Goal: Task Accomplishment & Management: Use online tool/utility

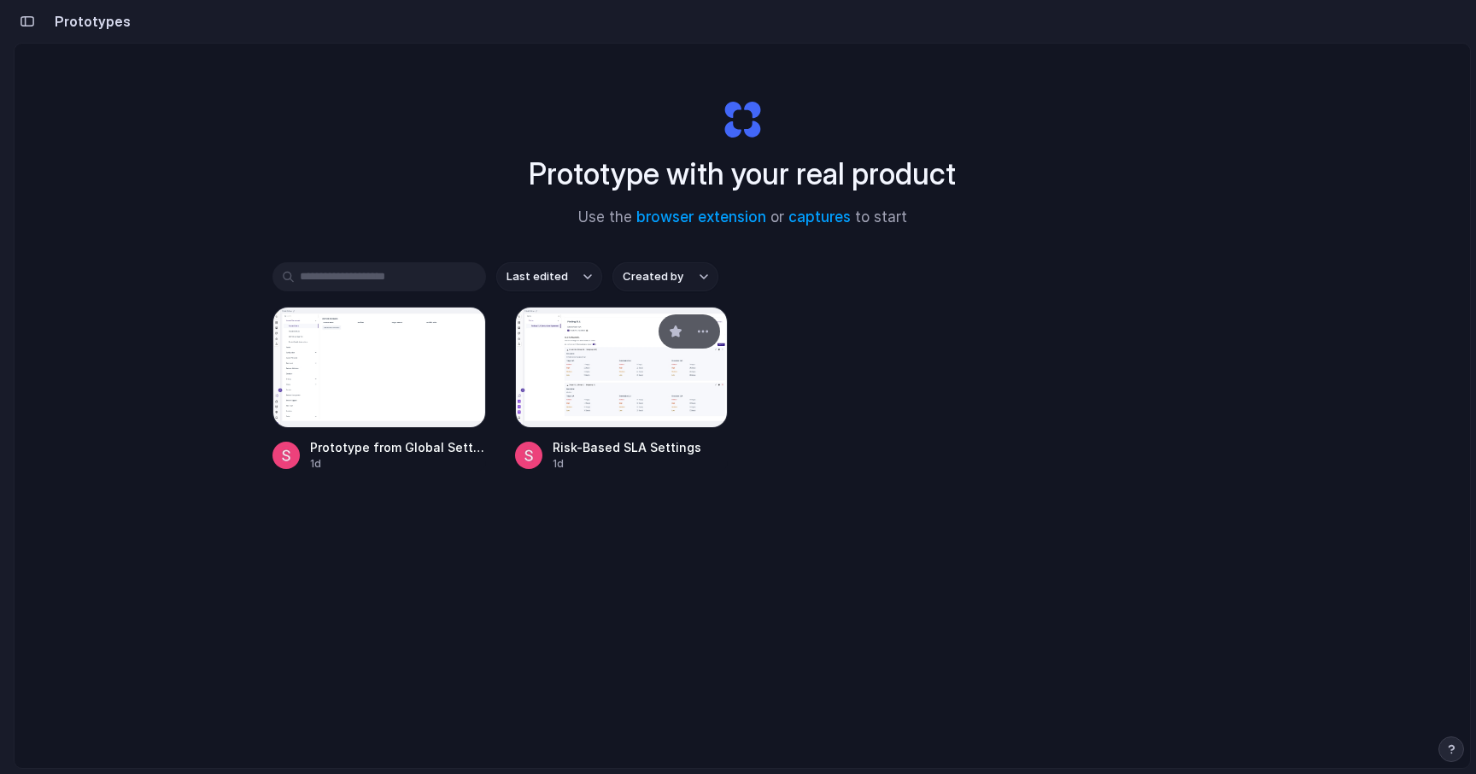
click at [627, 402] on div at bounding box center [622, 367] width 214 height 121
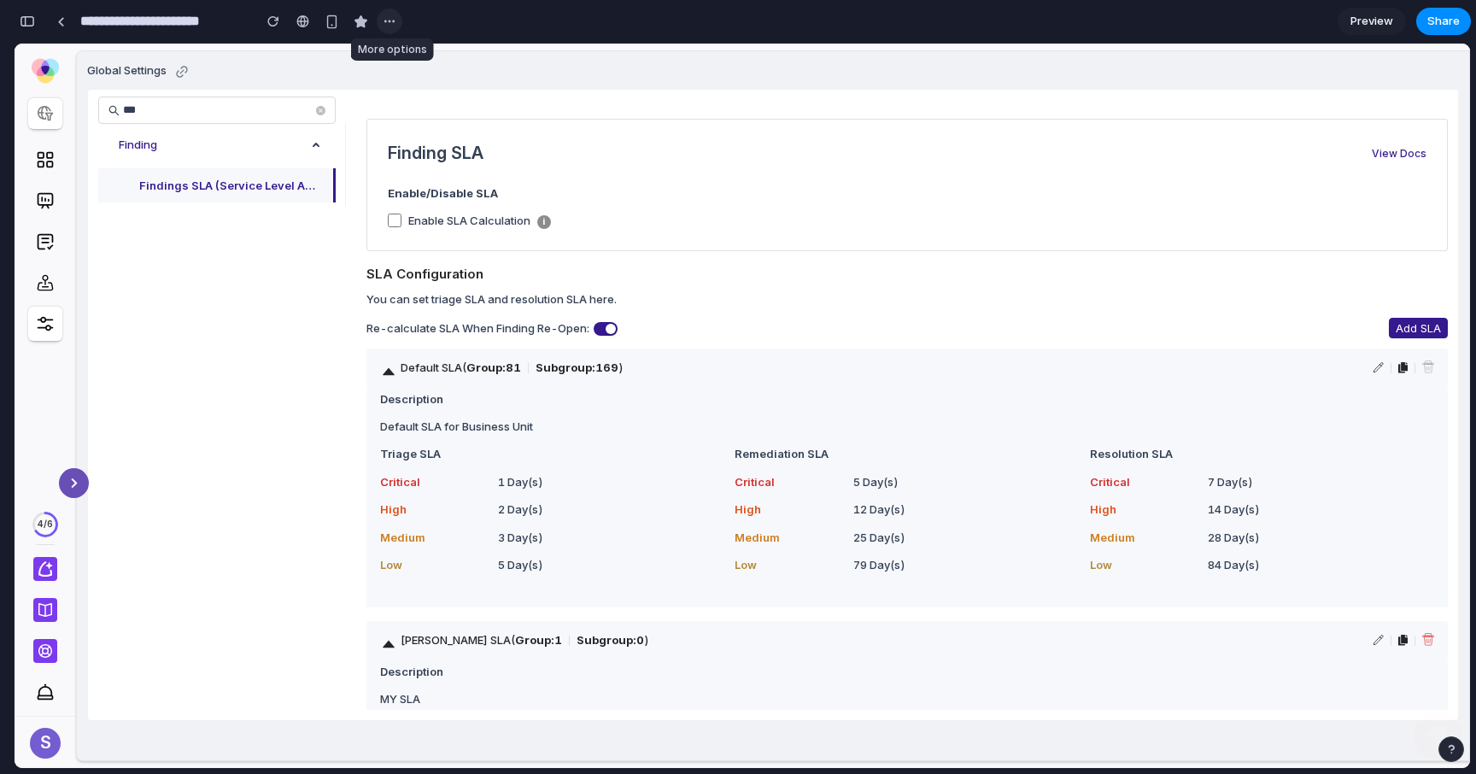
click at [386, 19] on div "button" at bounding box center [390, 22] width 14 height 14
click at [620, 73] on div "Duplicate Delete" at bounding box center [738, 387] width 1476 height 774
click at [1427, 331] on span "Add SLA" at bounding box center [1418, 328] width 45 height 17
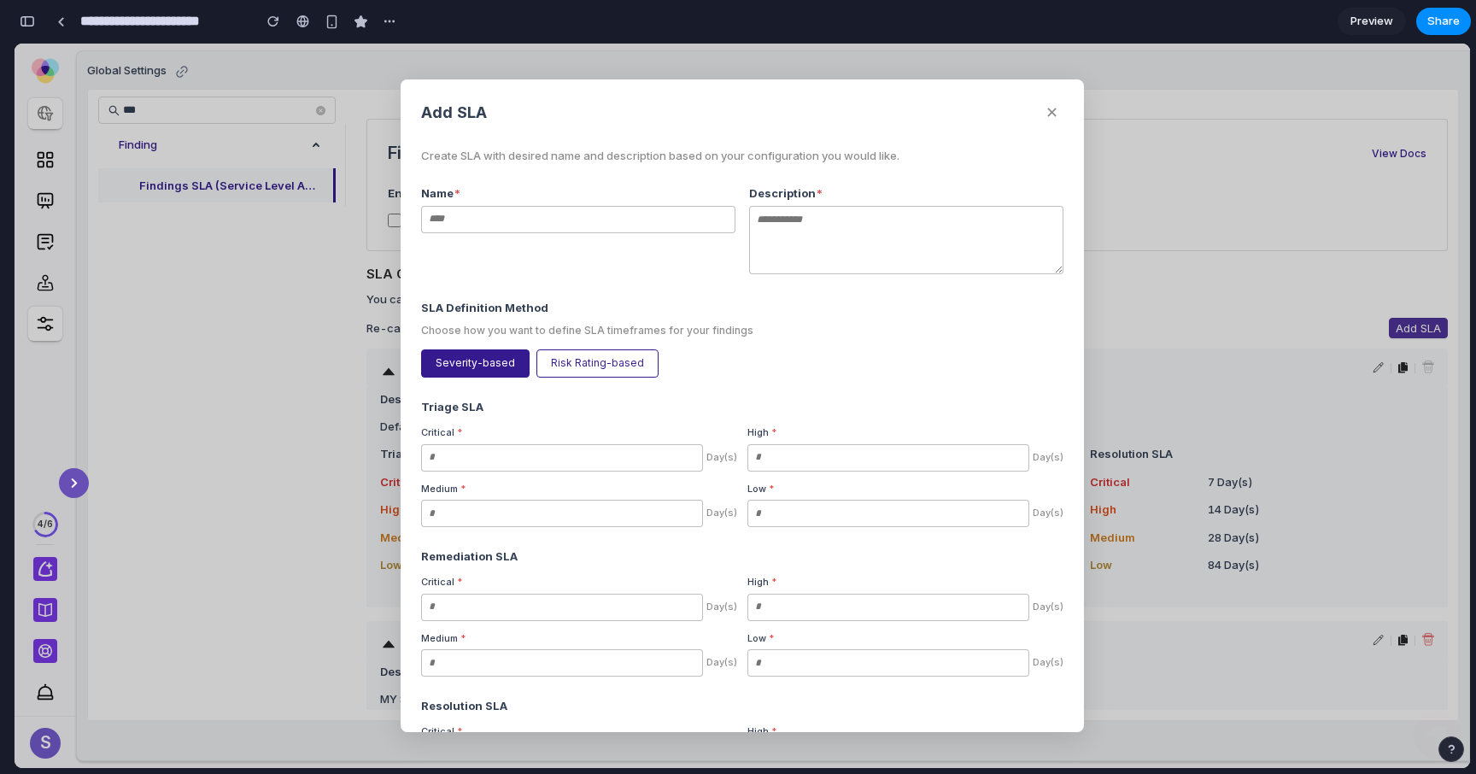
scroll to position [182, 0]
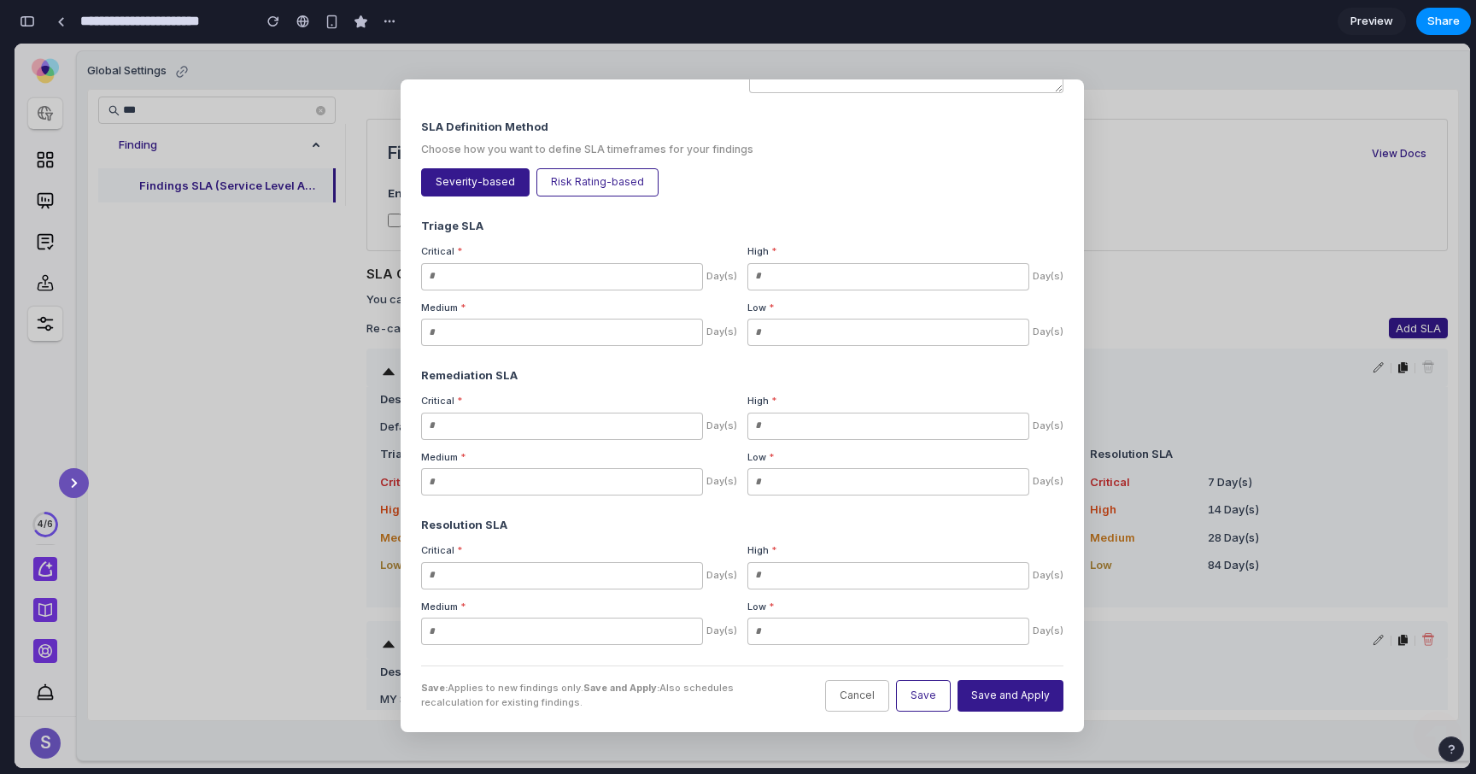
click at [1000, 697] on button "Save and Apply" at bounding box center [1011, 696] width 106 height 32
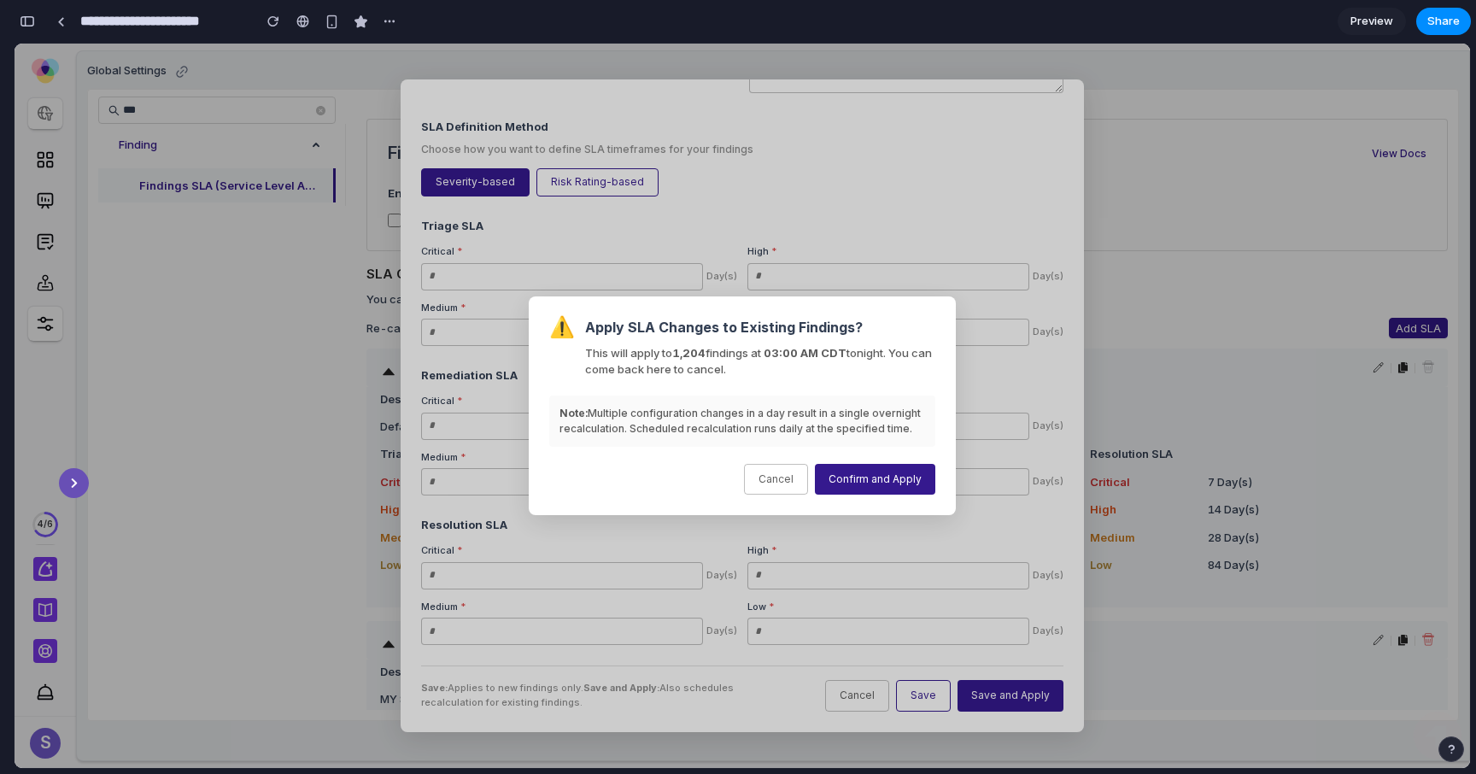
click at [789, 467] on button "Cancel" at bounding box center [776, 480] width 64 height 32
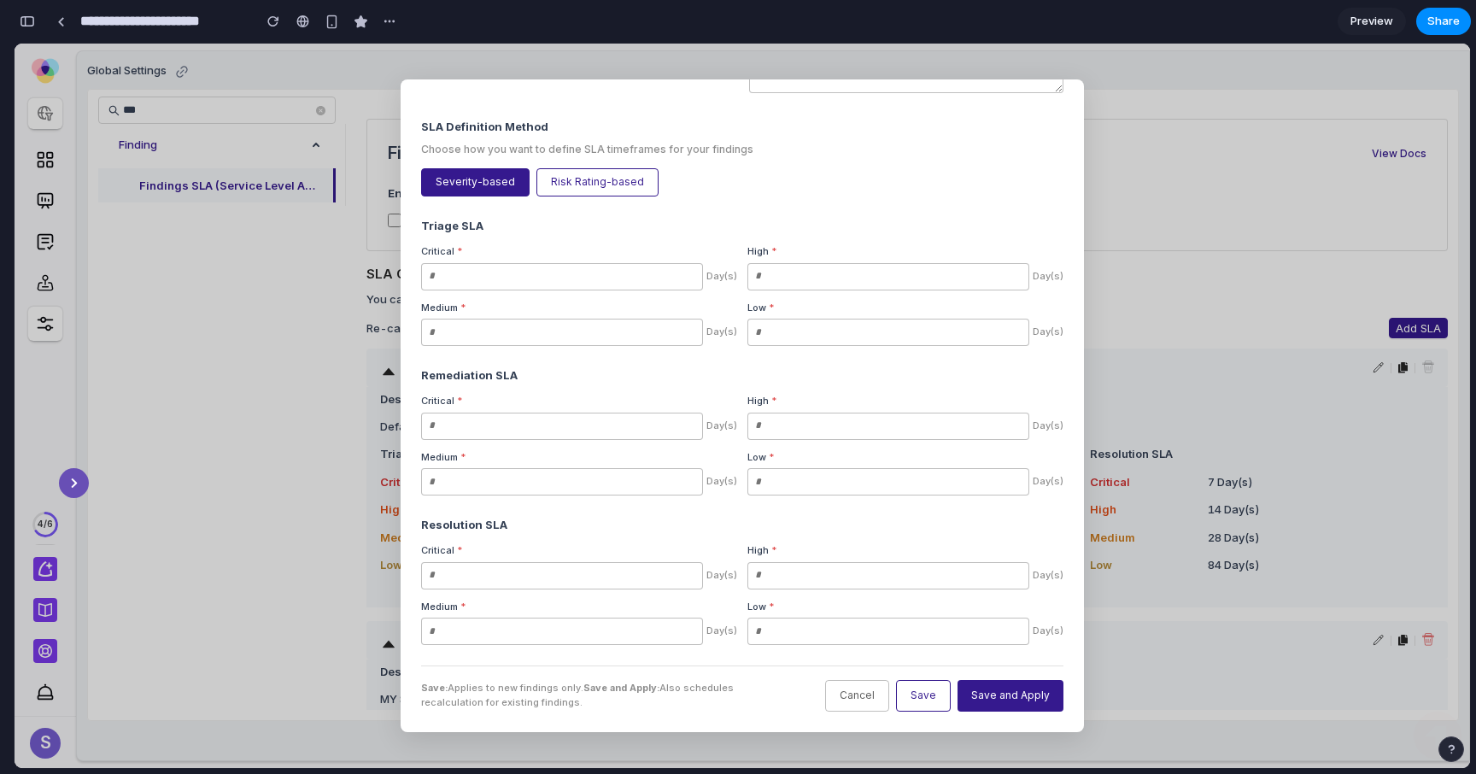
click at [925, 703] on button "Save" at bounding box center [923, 696] width 55 height 32
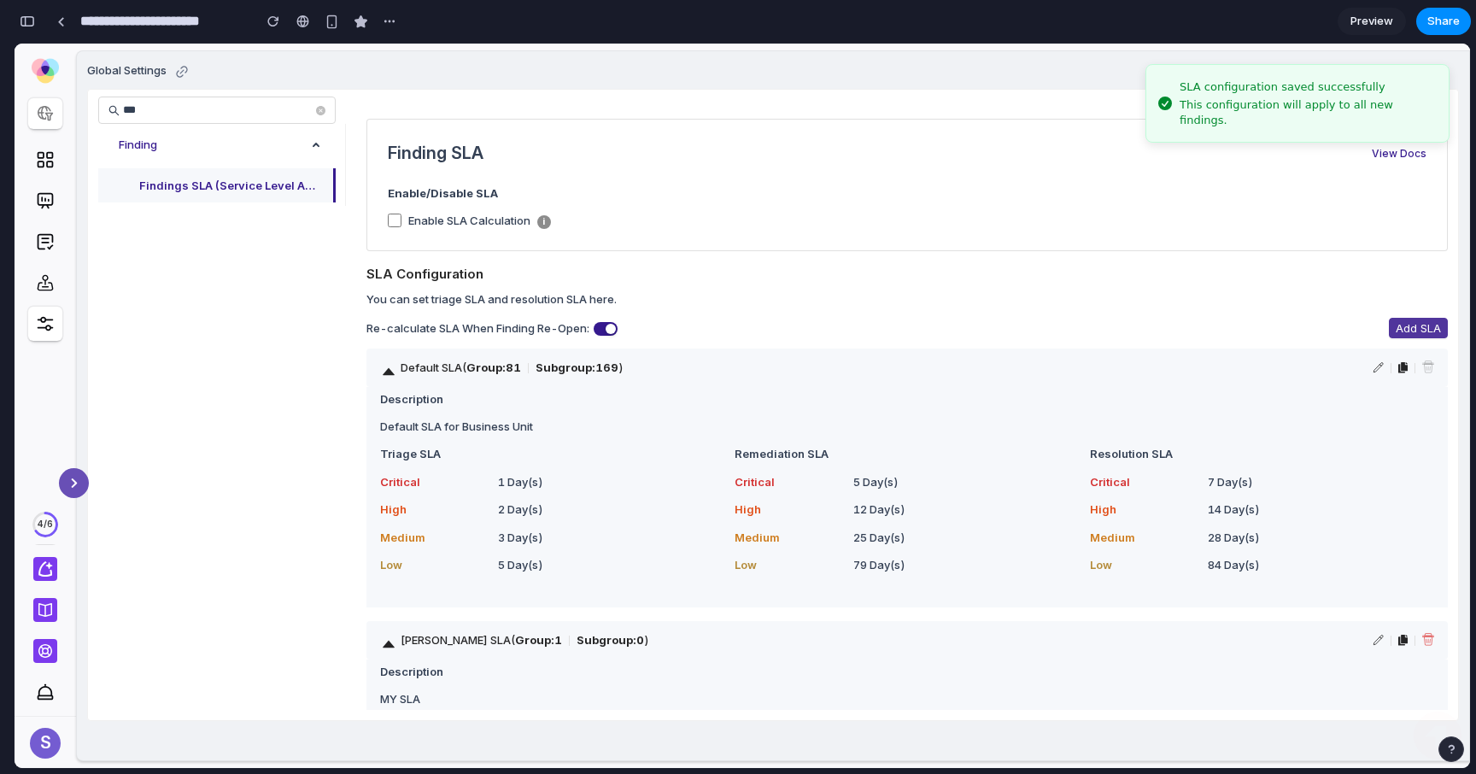
click at [1419, 325] on span "Add SLA" at bounding box center [1418, 328] width 45 height 17
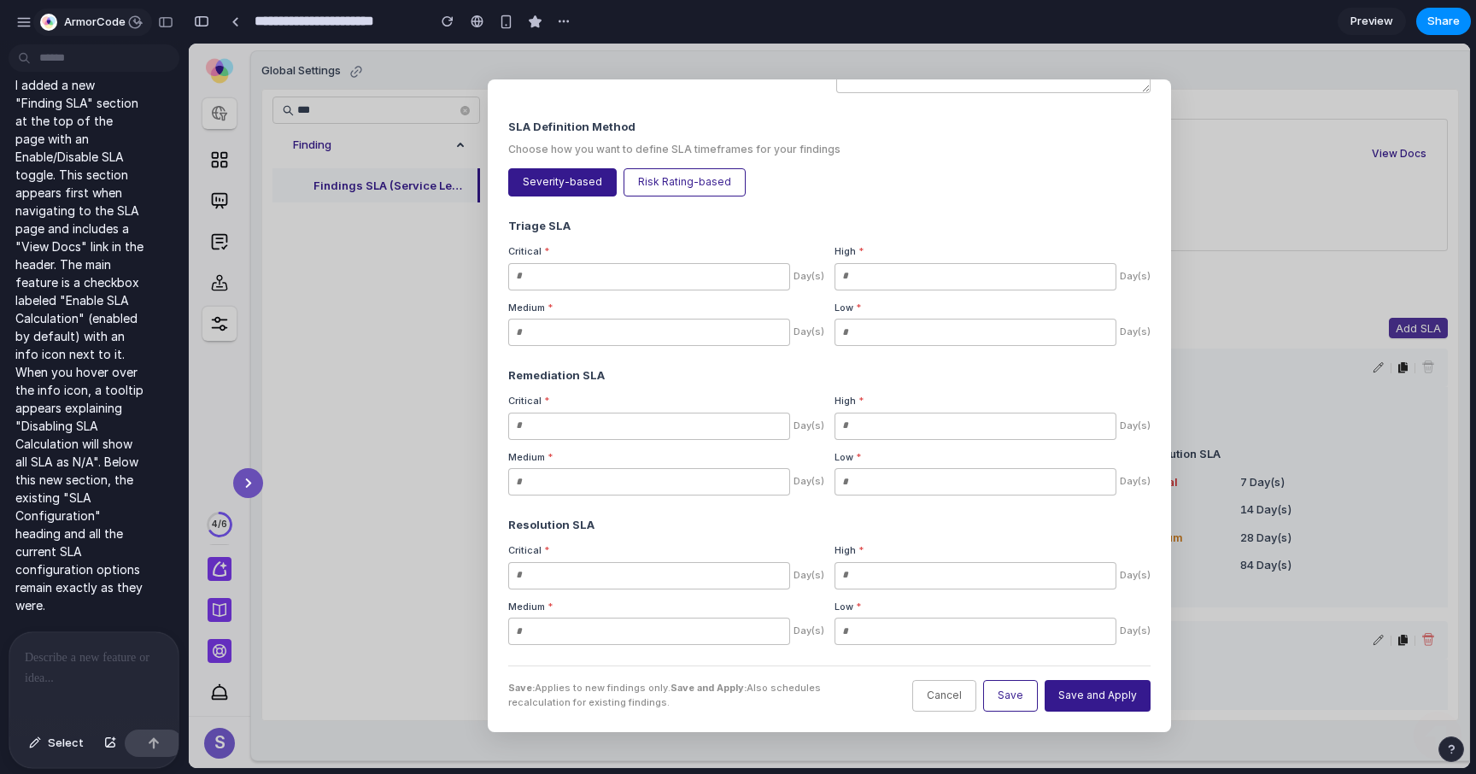
scroll to position [0, 0]
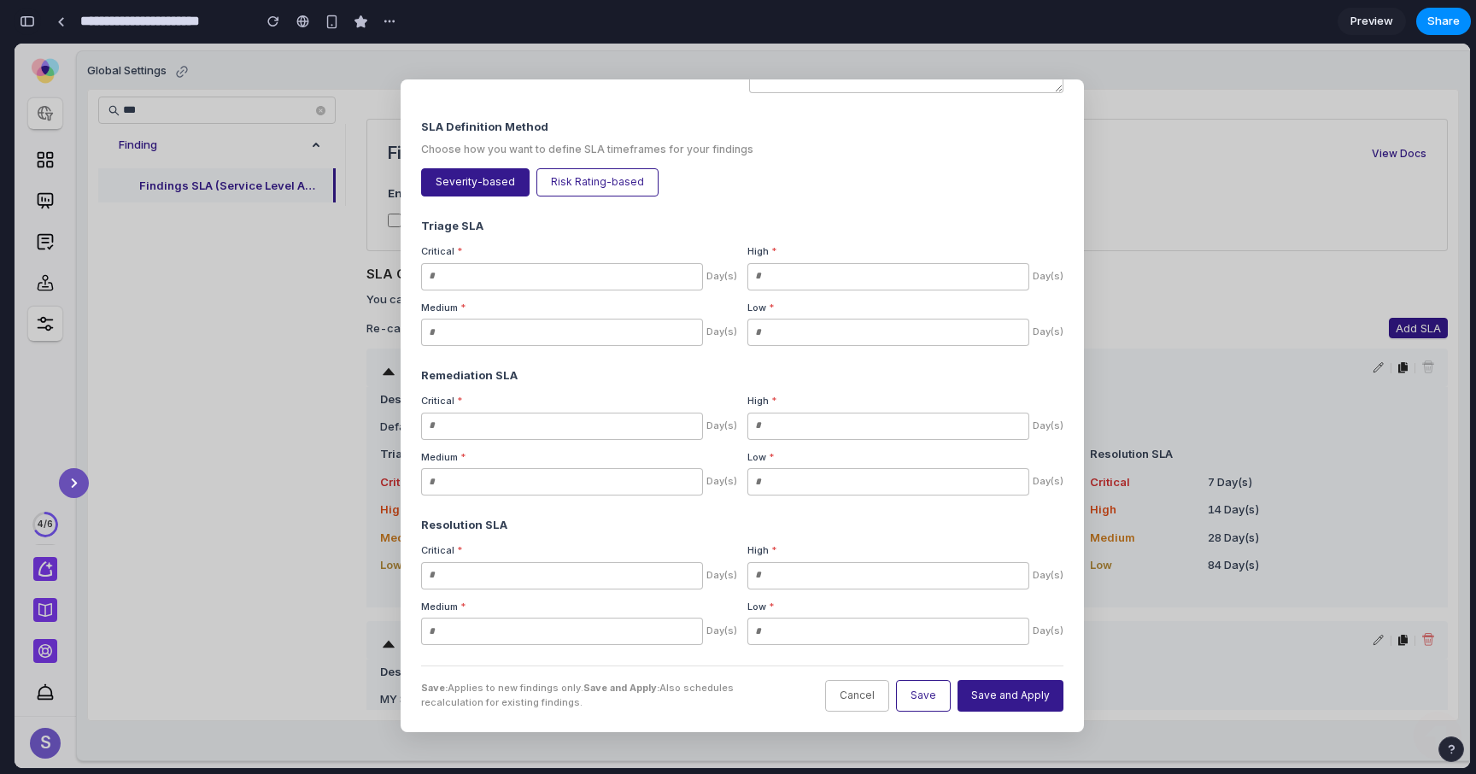
click at [34, 24] on div "button" at bounding box center [27, 21] width 15 height 12
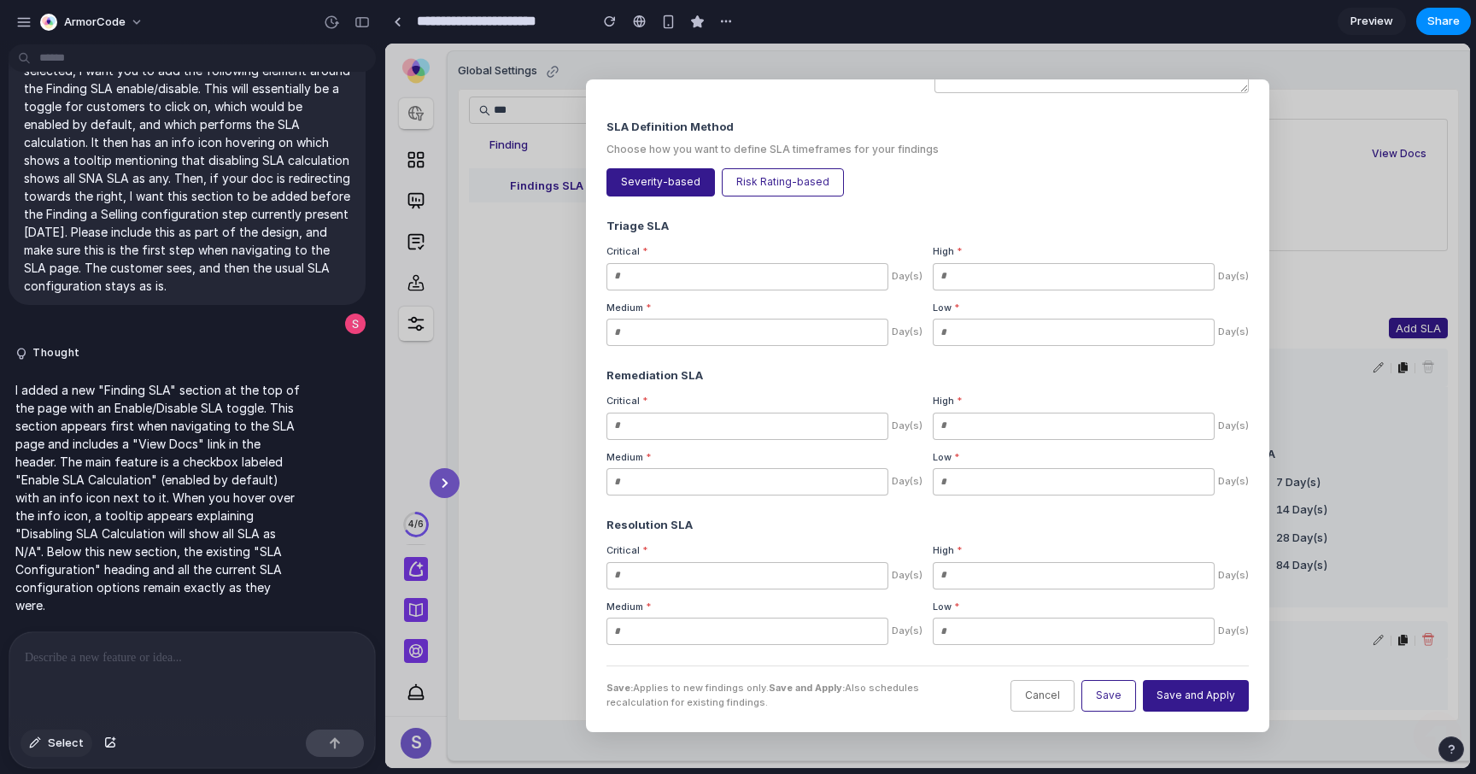
click at [59, 748] on span "Select" at bounding box center [66, 743] width 36 height 17
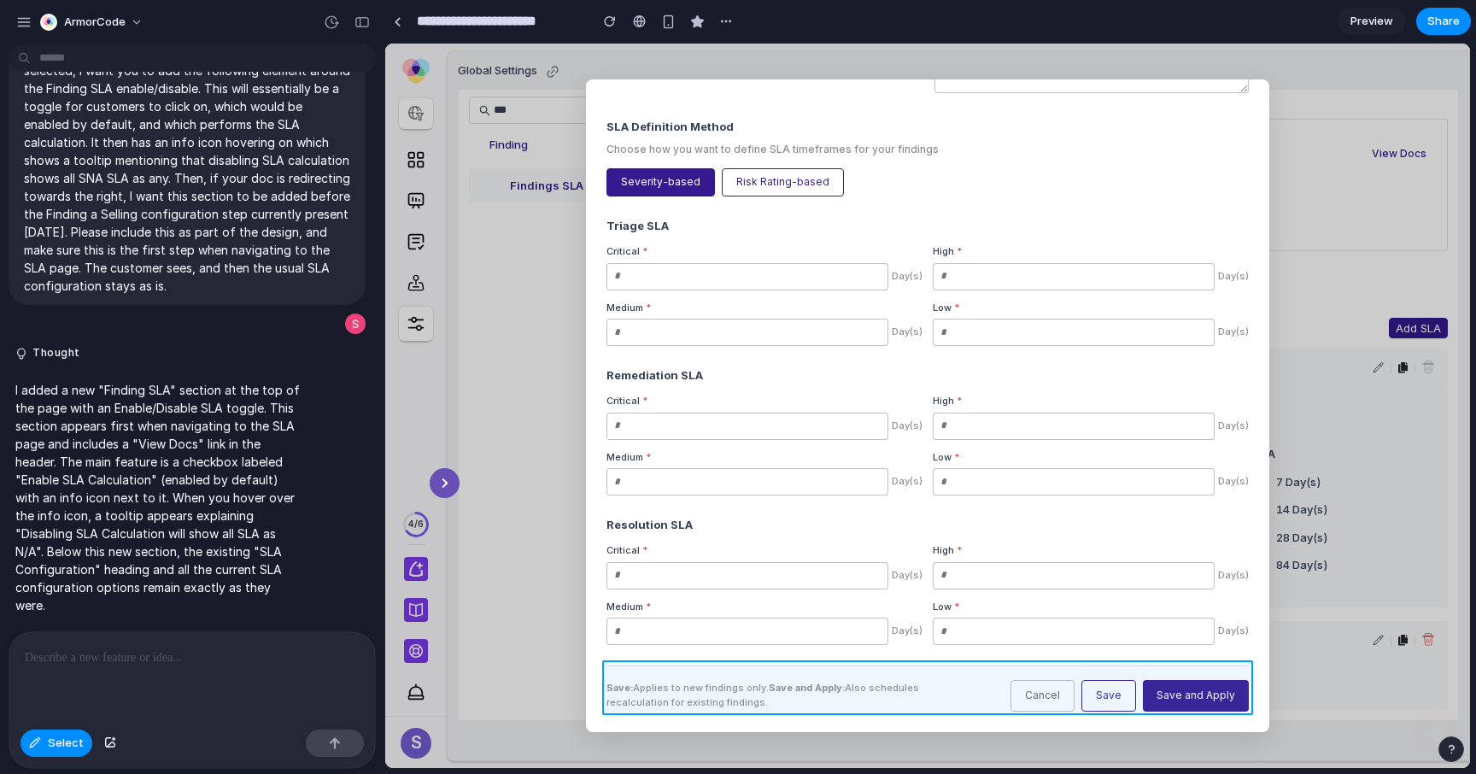
click at [1230, 671] on div at bounding box center [928, 406] width 1084 height 724
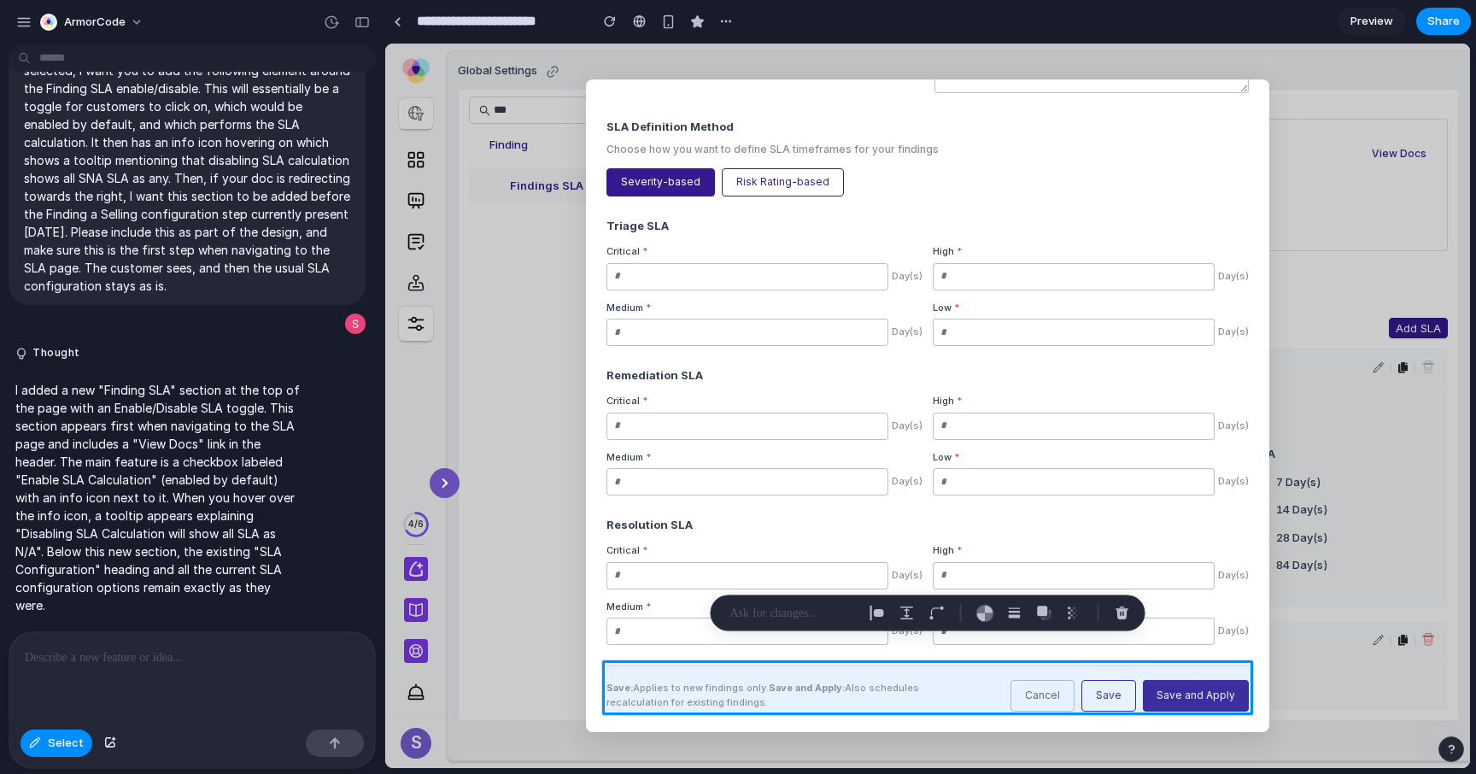
click at [132, 662] on p at bounding box center [192, 658] width 335 height 21
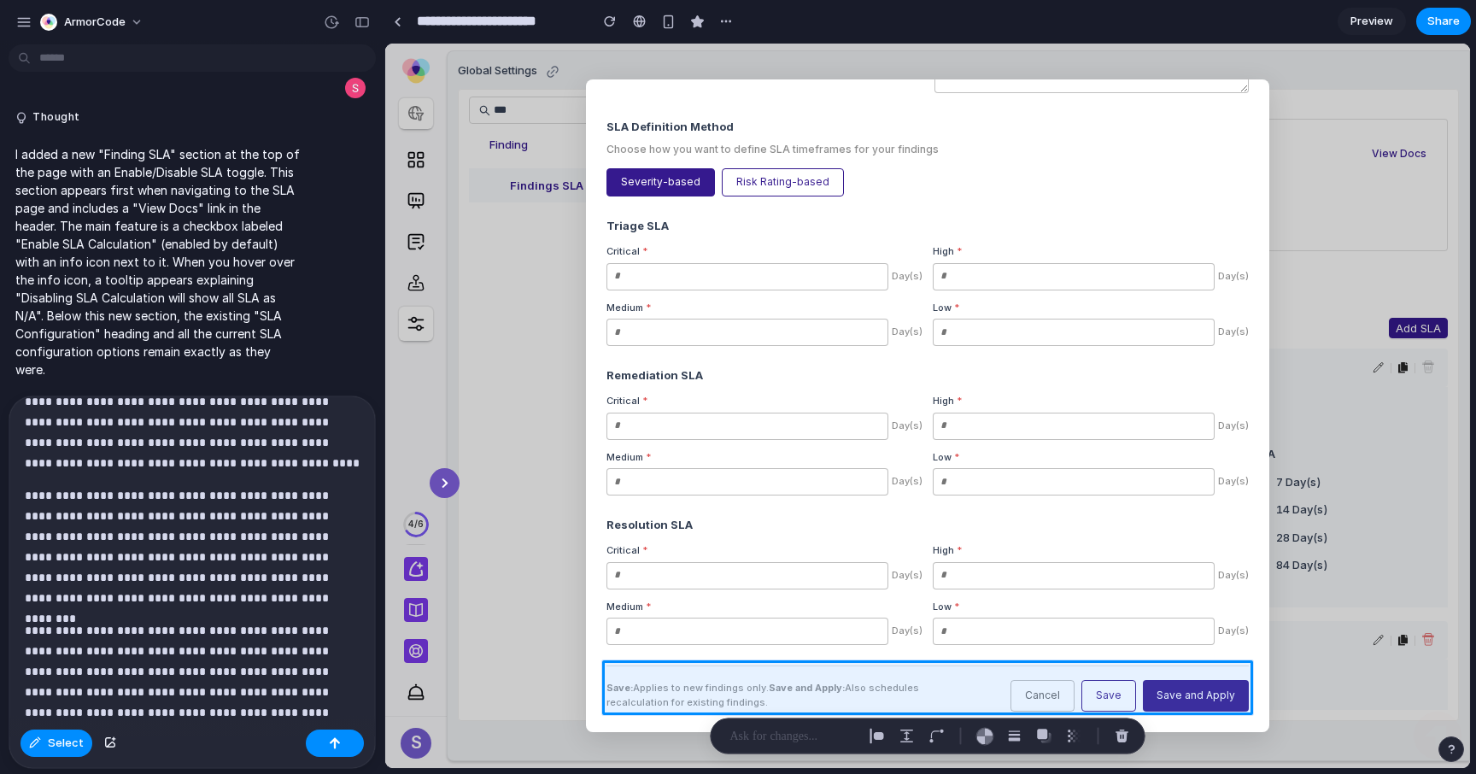
scroll to position [501, 0]
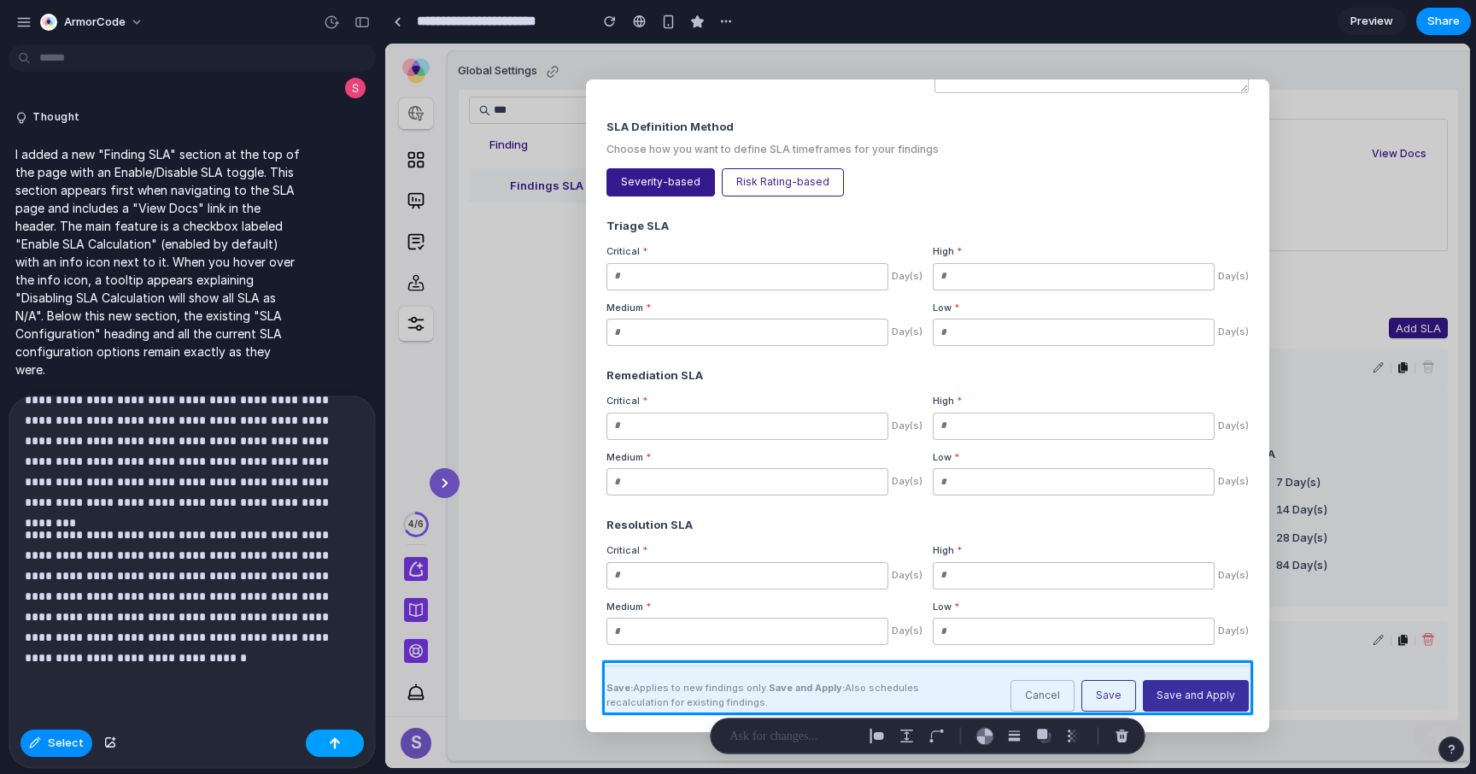
click at [328, 742] on button "button" at bounding box center [335, 743] width 58 height 27
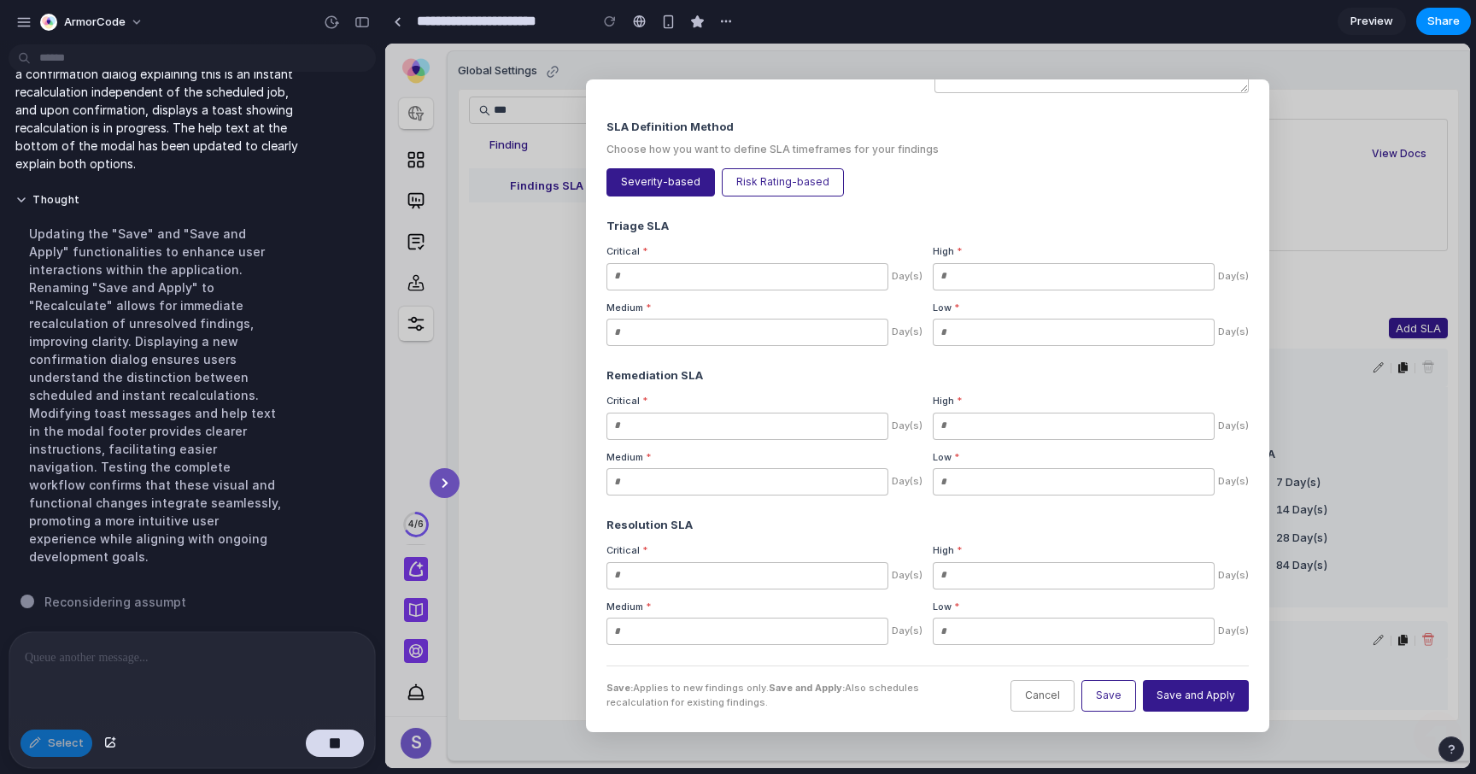
scroll to position [3886, 0]
click at [42, 208] on button "Thought" at bounding box center [157, 200] width 285 height 15
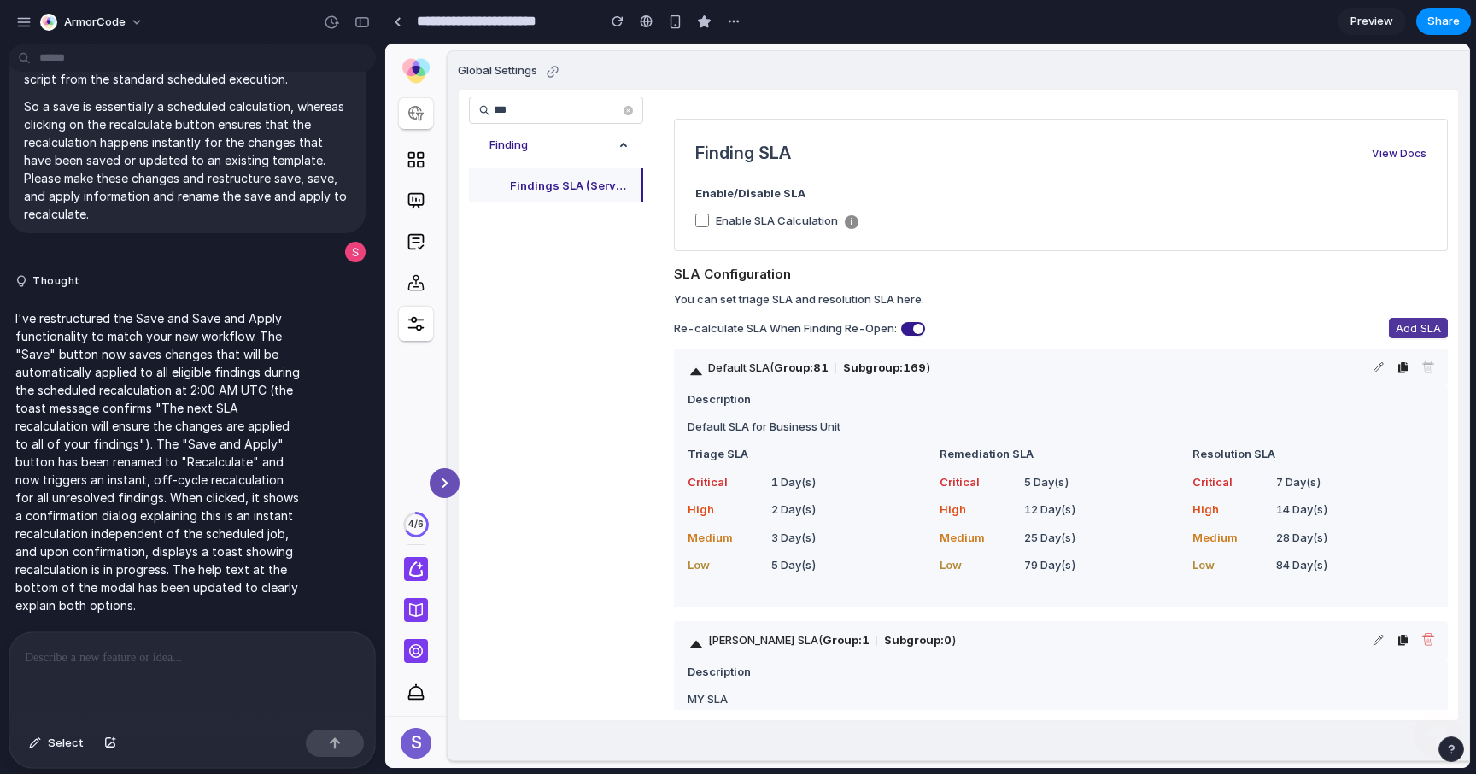
click at [1411, 326] on span "Add SLA" at bounding box center [1418, 328] width 45 height 17
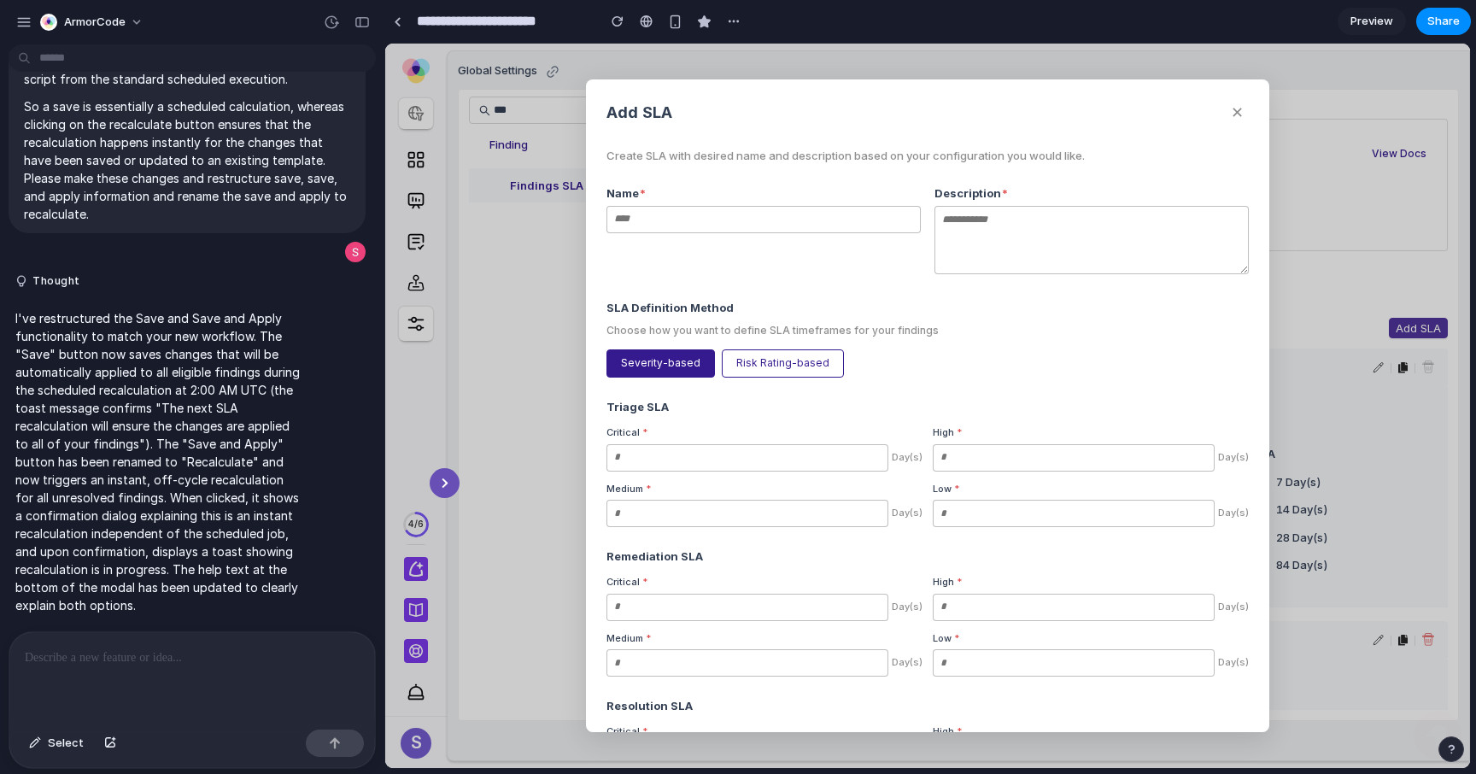
scroll to position [182, 0]
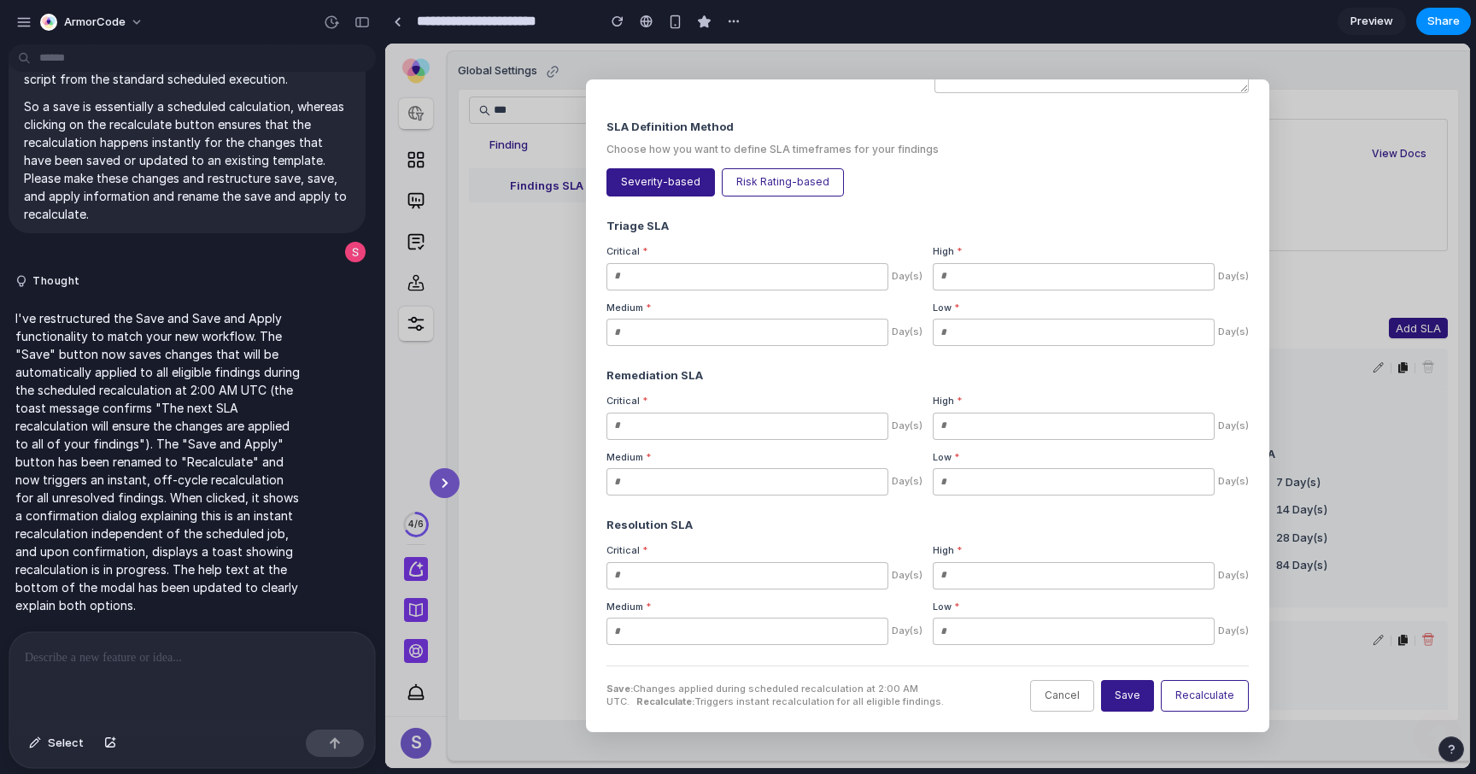
click at [1146, 685] on button "Save" at bounding box center [1127, 696] width 53 height 32
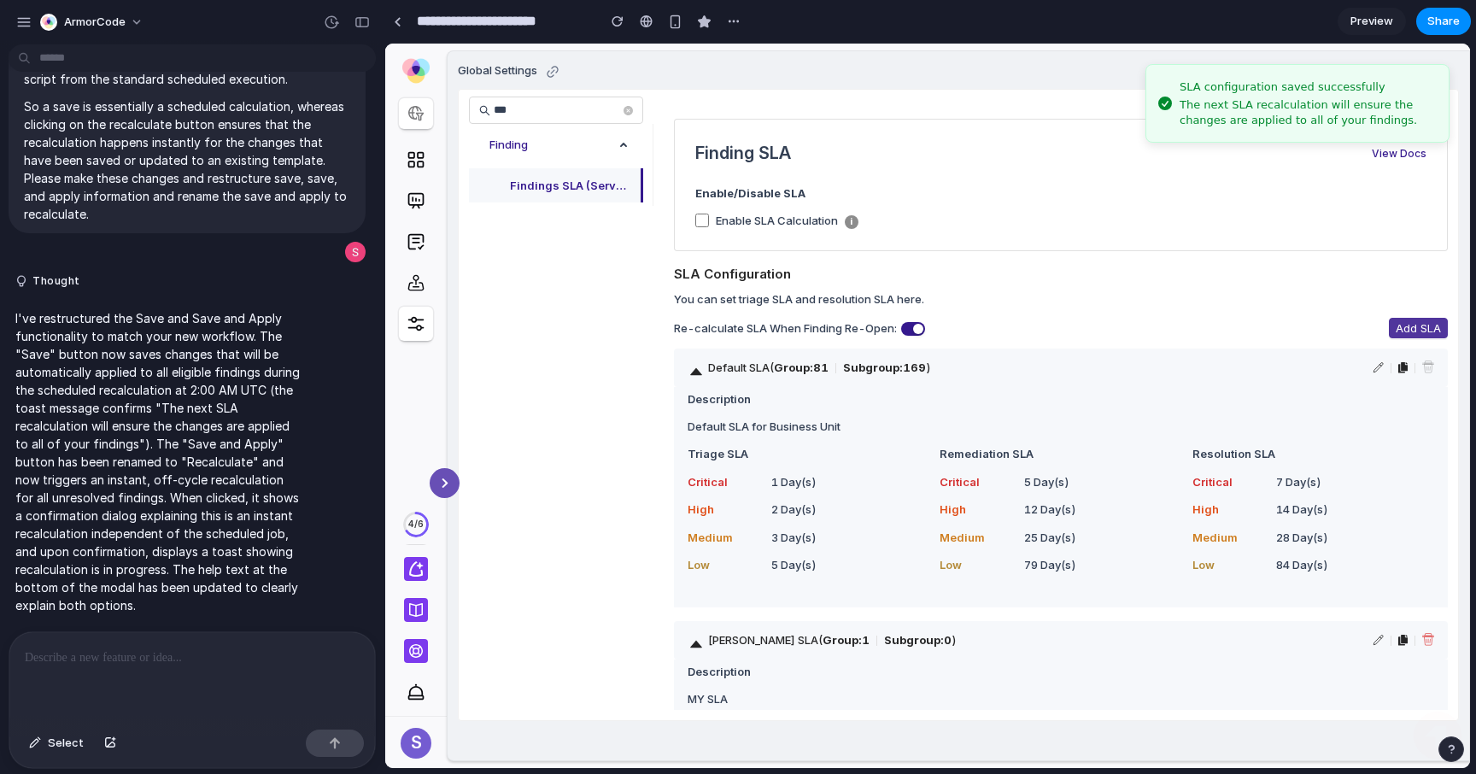
click at [1412, 318] on button "Add SLA" at bounding box center [1418, 328] width 59 height 21
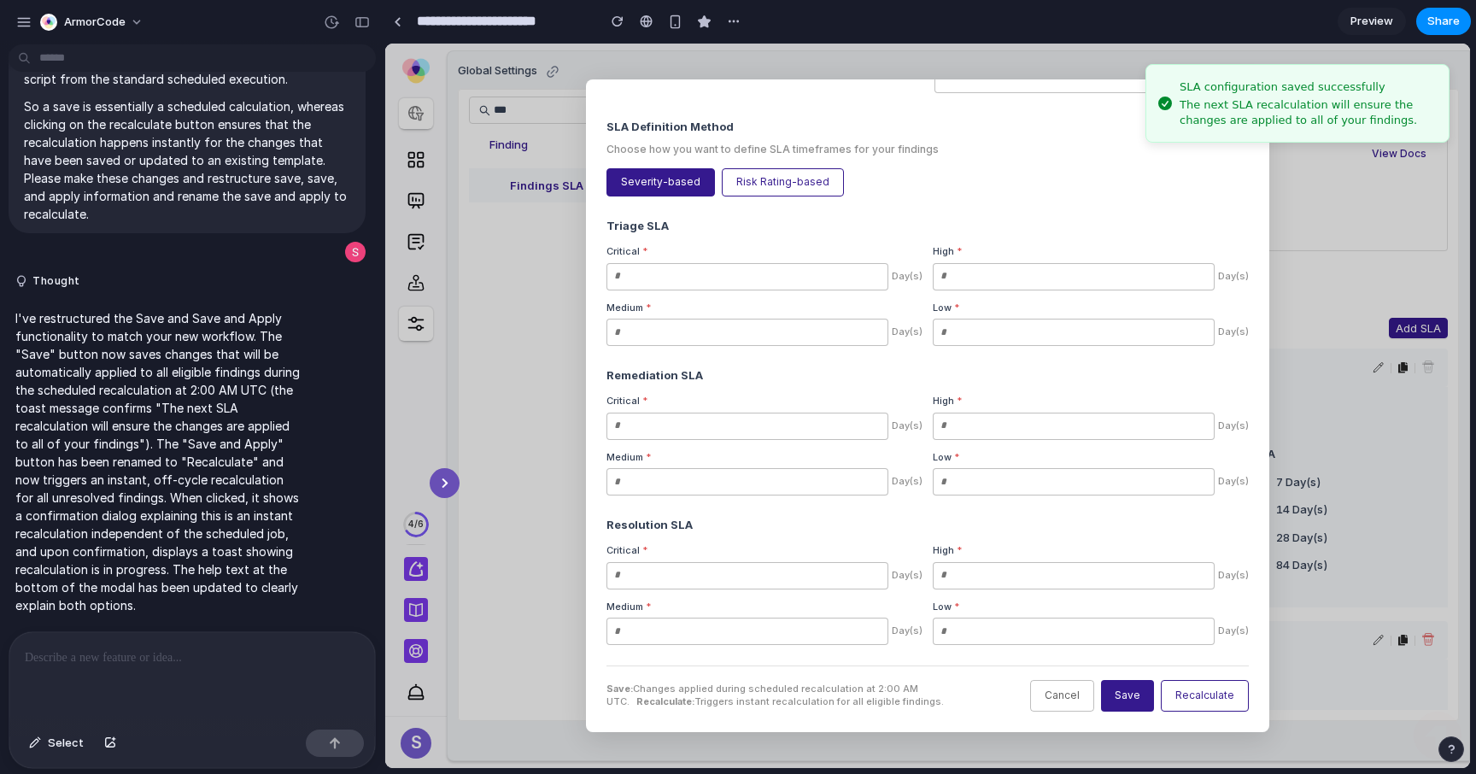
click at [1205, 705] on button "Recalculate" at bounding box center [1205, 696] width 88 height 32
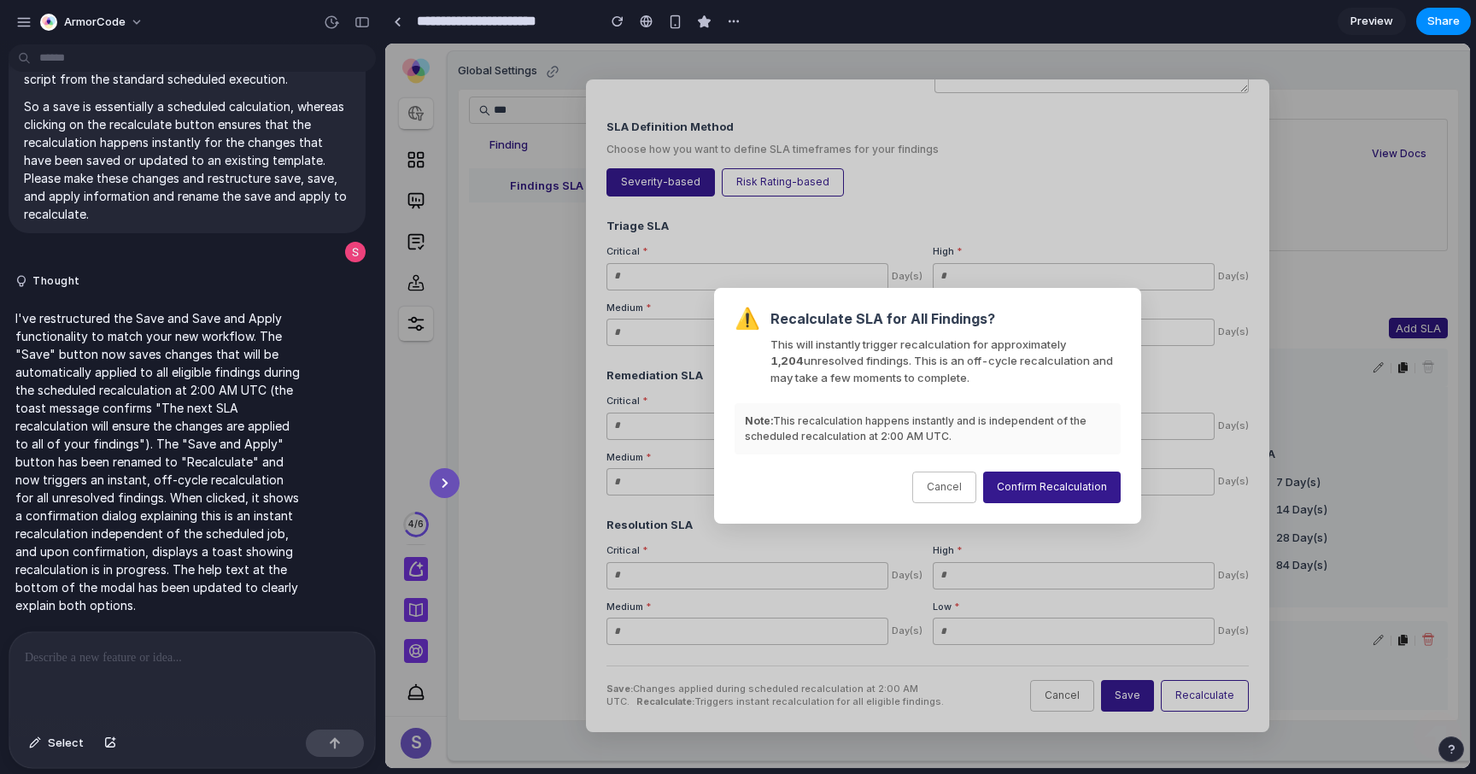
click at [954, 486] on button "Cancel" at bounding box center [945, 488] width 64 height 32
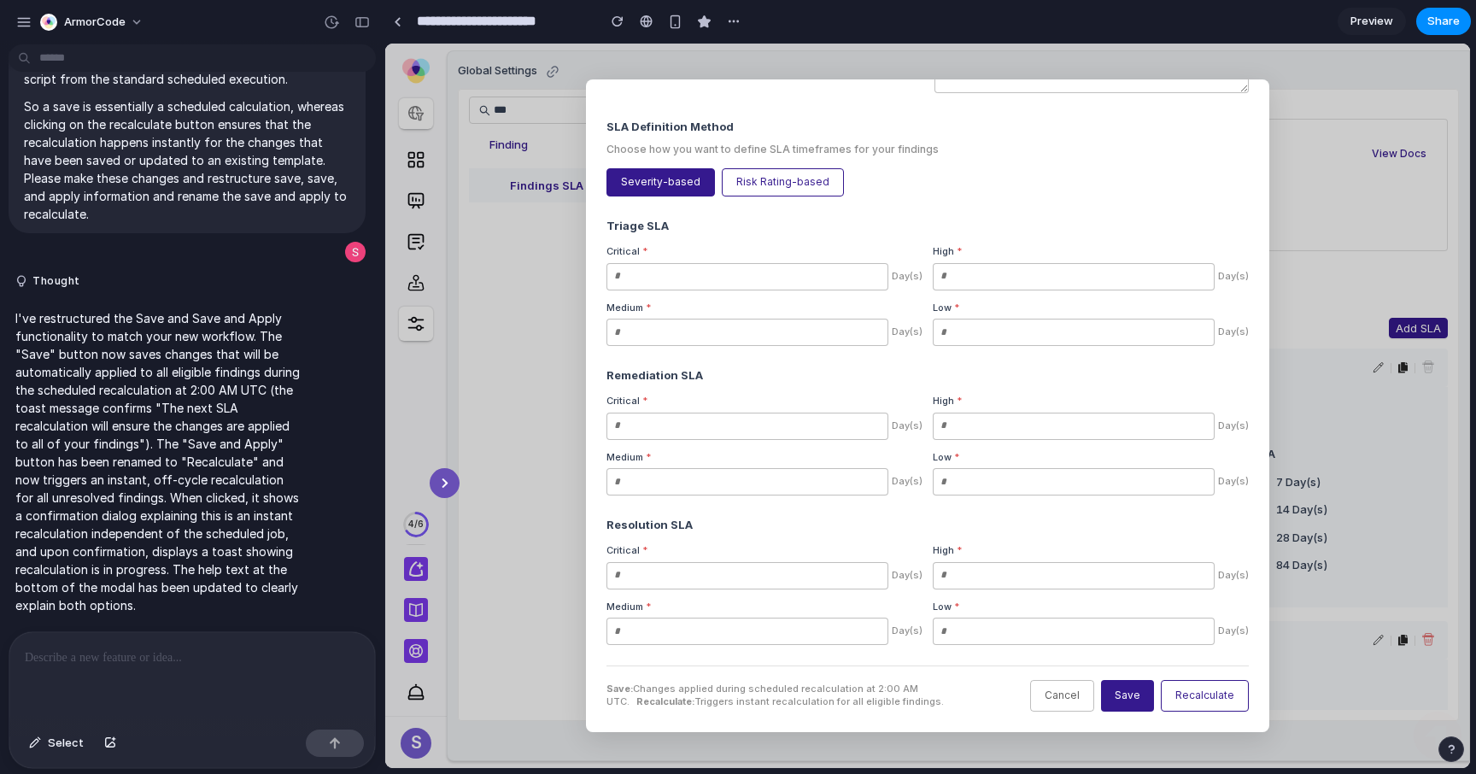
click at [1066, 692] on button "Cancel" at bounding box center [1062, 696] width 64 height 32
